Goal: Information Seeking & Learning: Find specific fact

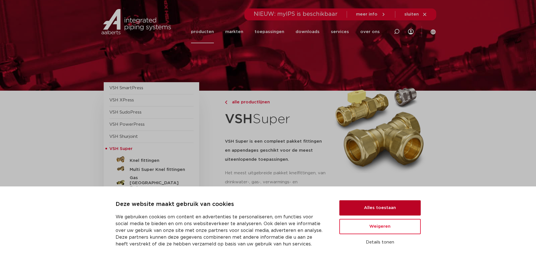
drag, startPoint x: 373, startPoint y: 211, endPoint x: 371, endPoint y: 208, distance: 4.3
click at [372, 209] on button "Alles toestaan" at bounding box center [380, 207] width 81 height 15
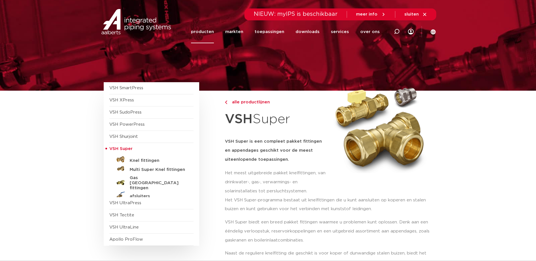
click at [274, 12] on span "NIEUW: myIPS is beschikbaar" at bounding box center [296, 14] width 84 height 6
click at [394, 33] on icon at bounding box center [397, 32] width 6 height 6
paste input "46104"
type input "46104"
click button "Zoeken" at bounding box center [0, 0] width 0 height 0
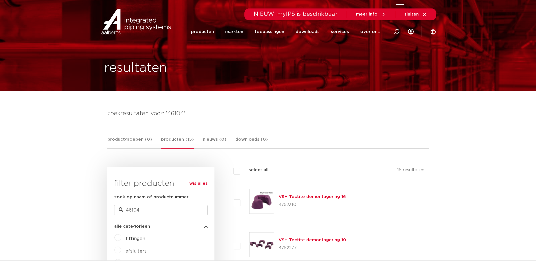
click at [397, 29] on div at bounding box center [397, 31] width 6 height 23
click at [233, 29] on input "Zoeken" at bounding box center [315, 30] width 178 height 11
type input "kraan bovendeel"
click button "Zoeken" at bounding box center [0, 0] width 0 height 0
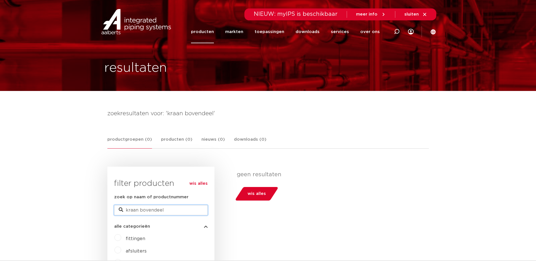
click at [181, 211] on input "kraan bovendeel" at bounding box center [161, 210] width 94 height 10
type input "kraan bovendeel 1/2""
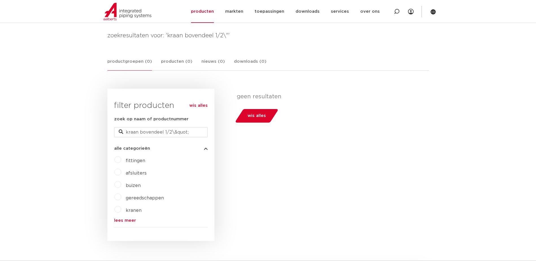
scroll to position [113, 0]
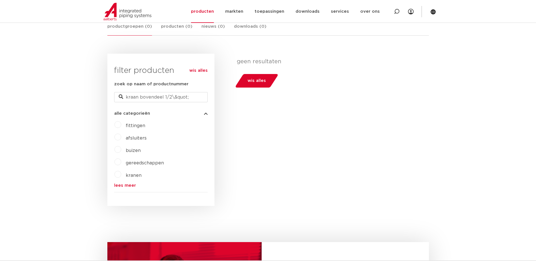
click at [121, 174] on label "kranen" at bounding box center [131, 174] width 20 height 9
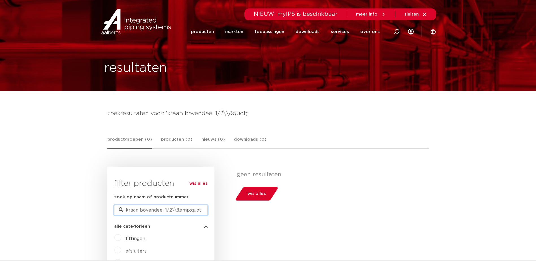
drag, startPoint x: 206, startPoint y: 209, endPoint x: 107, endPoint y: 216, distance: 98.6
click at [108, 217] on div "wis alles filter producten zoek op naam of productnummer kraan bovendeel 1/2\\&…" at bounding box center [160, 243] width 107 height 152
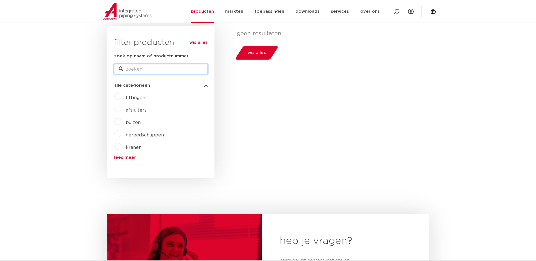
scroll to position [141, 0]
click at [127, 147] on span "kranen" at bounding box center [134, 147] width 16 height 5
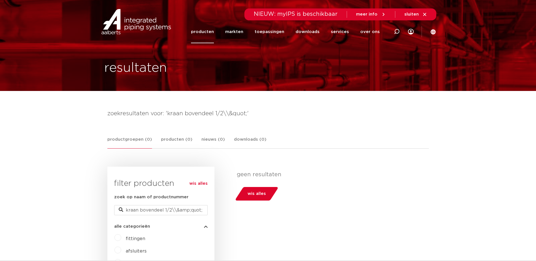
click at [258, 193] on span "wis alles" at bounding box center [257, 193] width 18 height 9
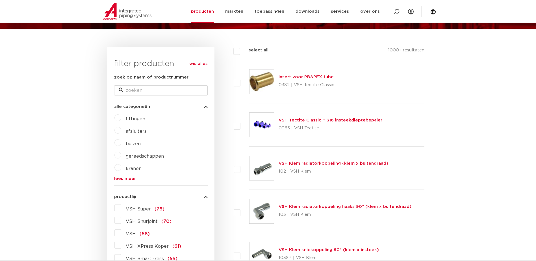
scroll to position [85, 0]
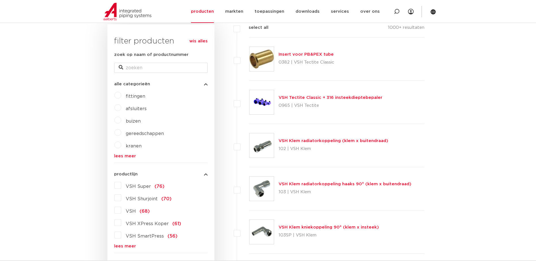
click at [121, 144] on label "kranen" at bounding box center [131, 144] width 20 height 9
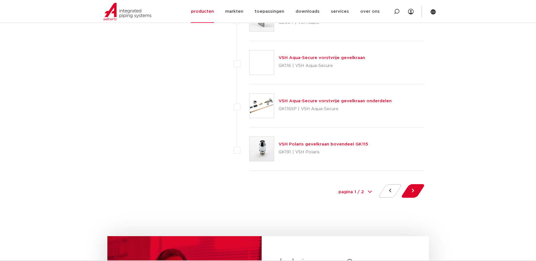
scroll to position [2601, 0]
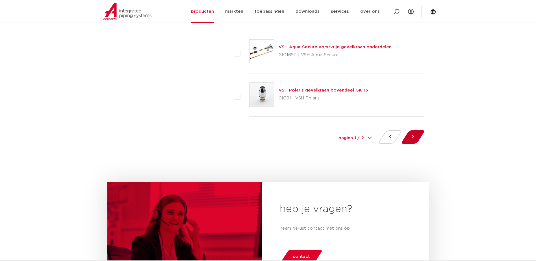
click at [413, 137] on button at bounding box center [413, 137] width 16 height 14
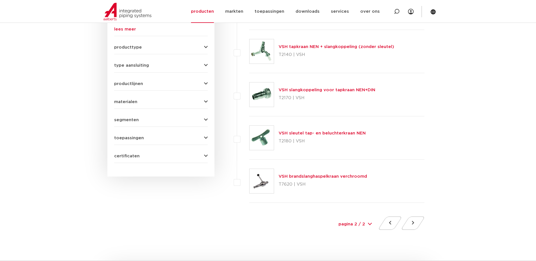
scroll to position [311, 0]
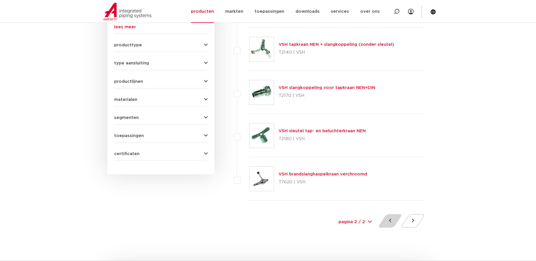
click at [394, 221] on button at bounding box center [390, 221] width 16 height 14
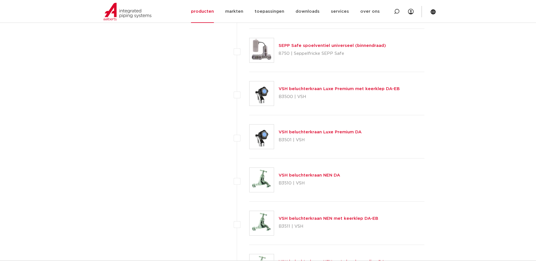
scroll to position [1696, 0]
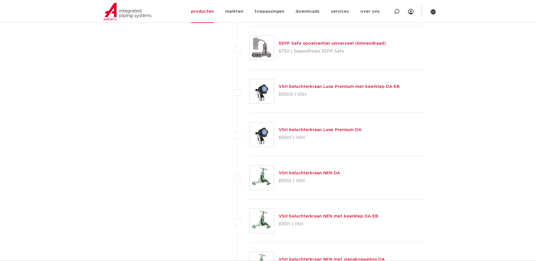
click at [260, 88] on img at bounding box center [262, 91] width 24 height 24
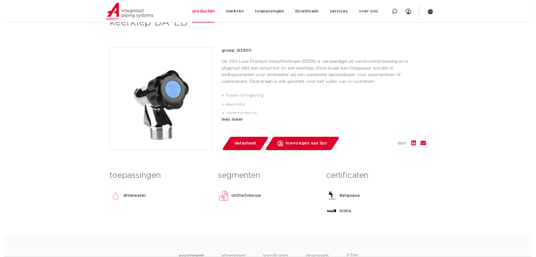
scroll to position [113, 0]
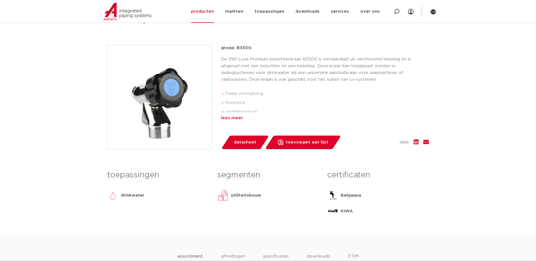
click at [234, 118] on div "lees meer" at bounding box center [325, 118] width 208 height 7
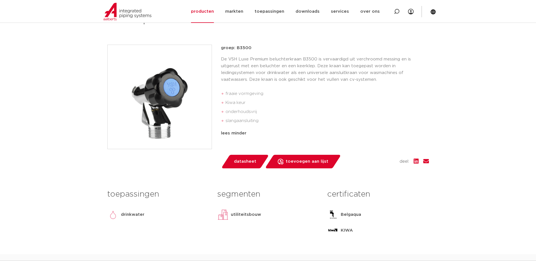
click at [242, 161] on span "datasheet" at bounding box center [245, 161] width 22 height 9
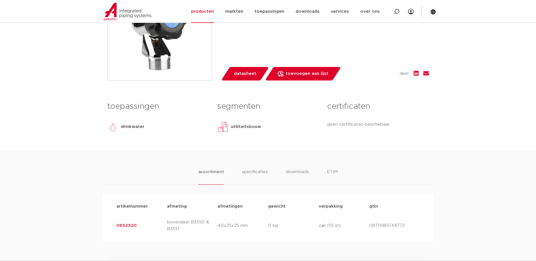
scroll to position [170, 0]
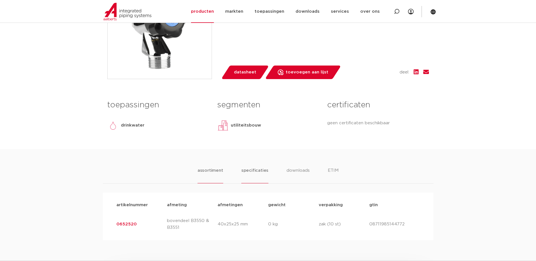
click at [260, 172] on li "specificaties" at bounding box center [254, 175] width 27 height 16
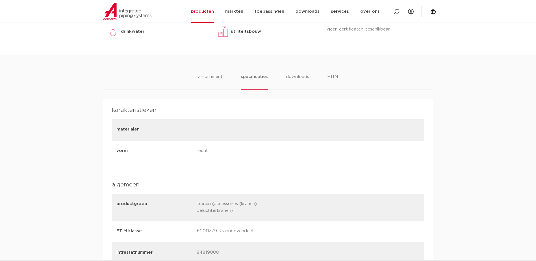
scroll to position [226, 0]
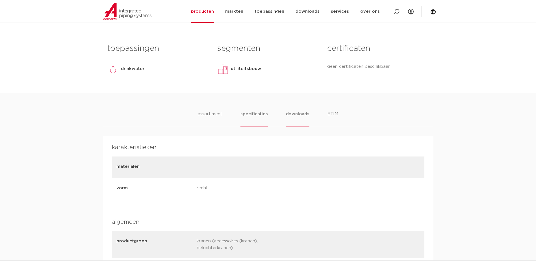
click at [293, 115] on li "downloads" at bounding box center [297, 119] width 23 height 16
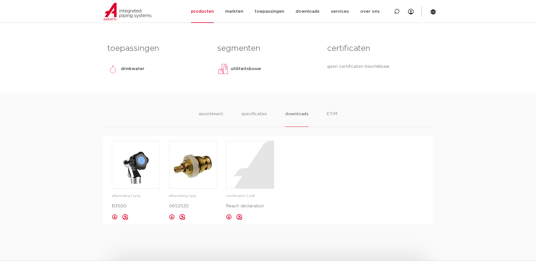
drag, startPoint x: 187, startPoint y: 206, endPoint x: 169, endPoint y: 209, distance: 18.4
click at [169, 209] on p "0652520" at bounding box center [193, 206] width 48 height 7
copy p "0652520"
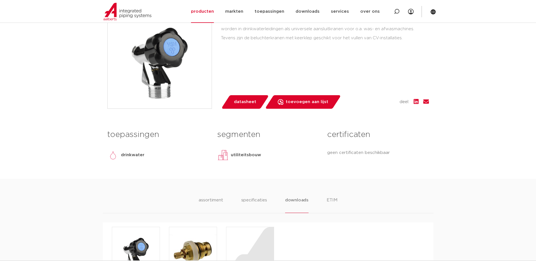
scroll to position [141, 0]
